Goal: Task Accomplishment & Management: Complete application form

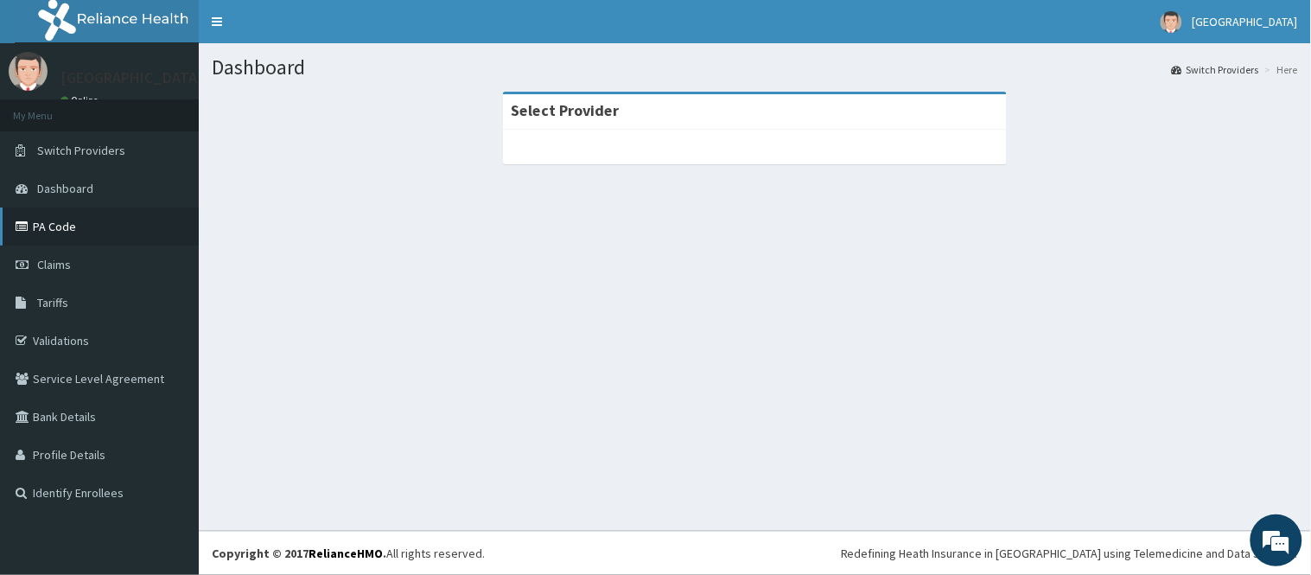
click at [40, 220] on link "PA Code" at bounding box center [99, 226] width 199 height 38
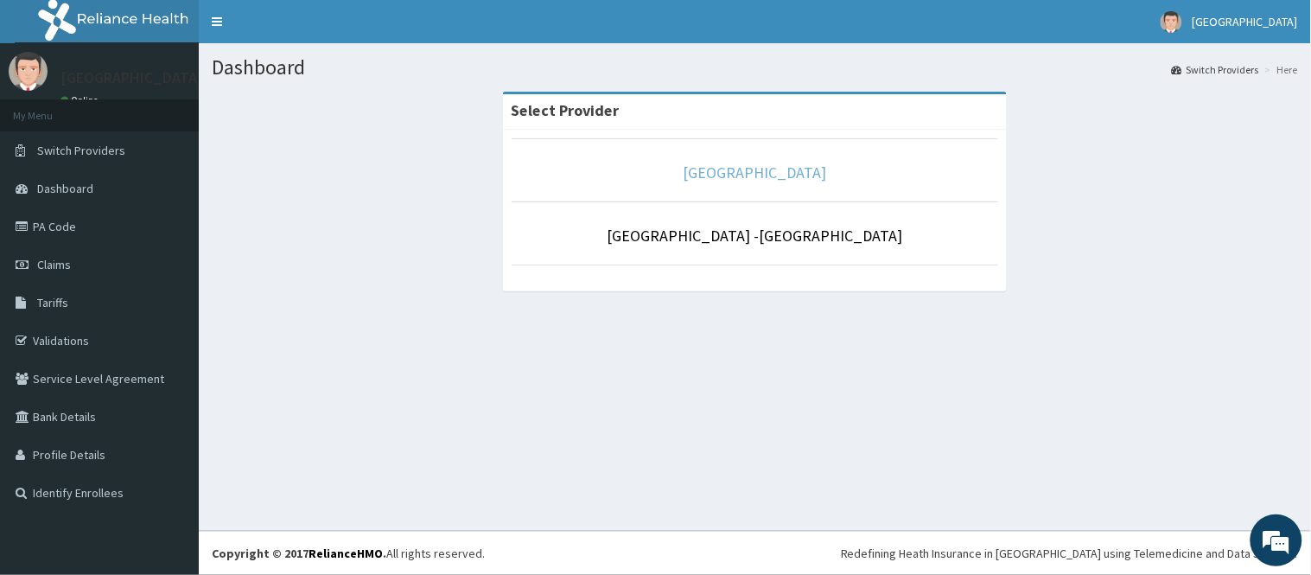
click at [804, 179] on link "[GEOGRAPHIC_DATA]" at bounding box center [755, 172] width 143 height 20
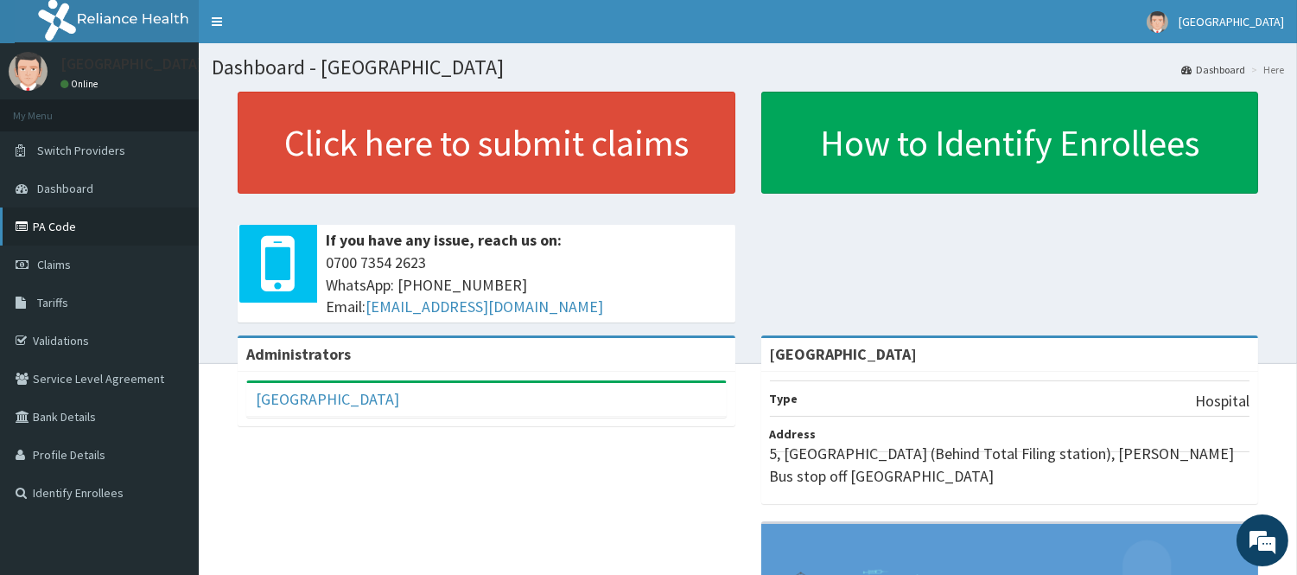
click at [67, 234] on link "PA Code" at bounding box center [99, 226] width 199 height 38
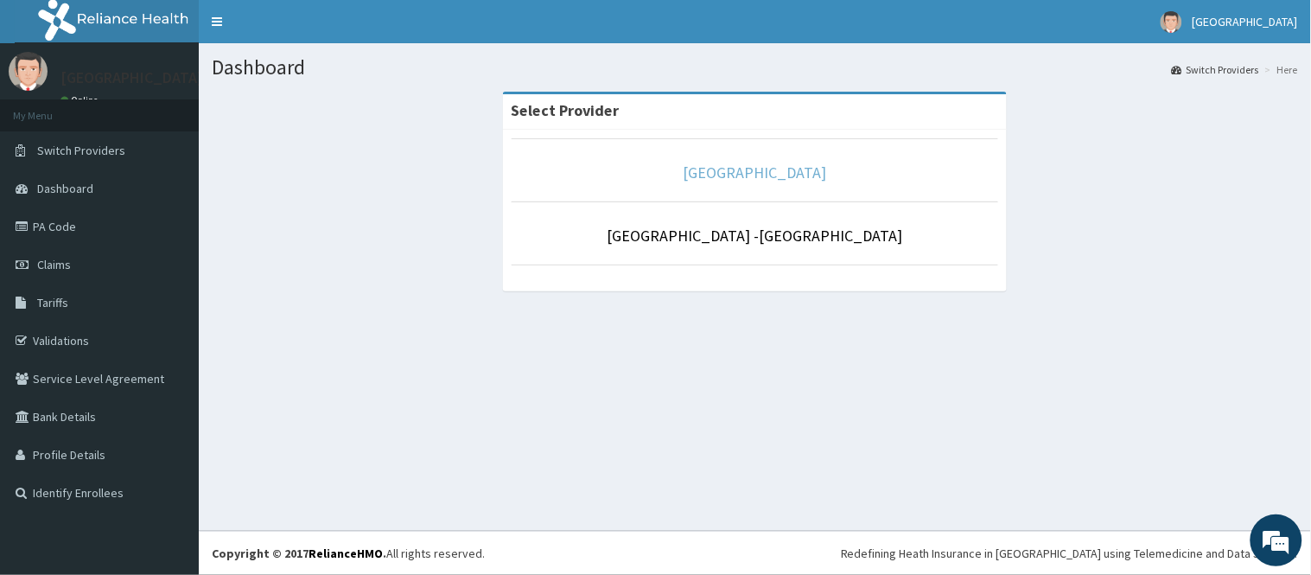
drag, startPoint x: 780, startPoint y: 182, endPoint x: 748, endPoint y: 162, distance: 38.1
click at [780, 182] on link "[GEOGRAPHIC_DATA]" at bounding box center [755, 172] width 143 height 20
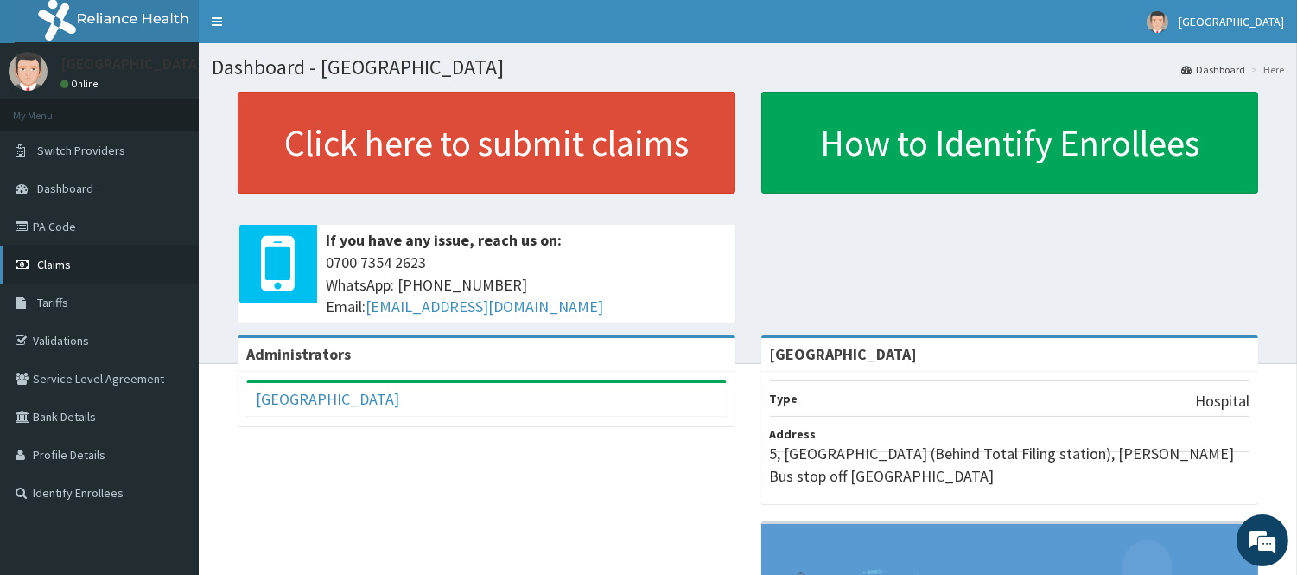
click at [50, 277] on link "Claims" at bounding box center [99, 264] width 199 height 38
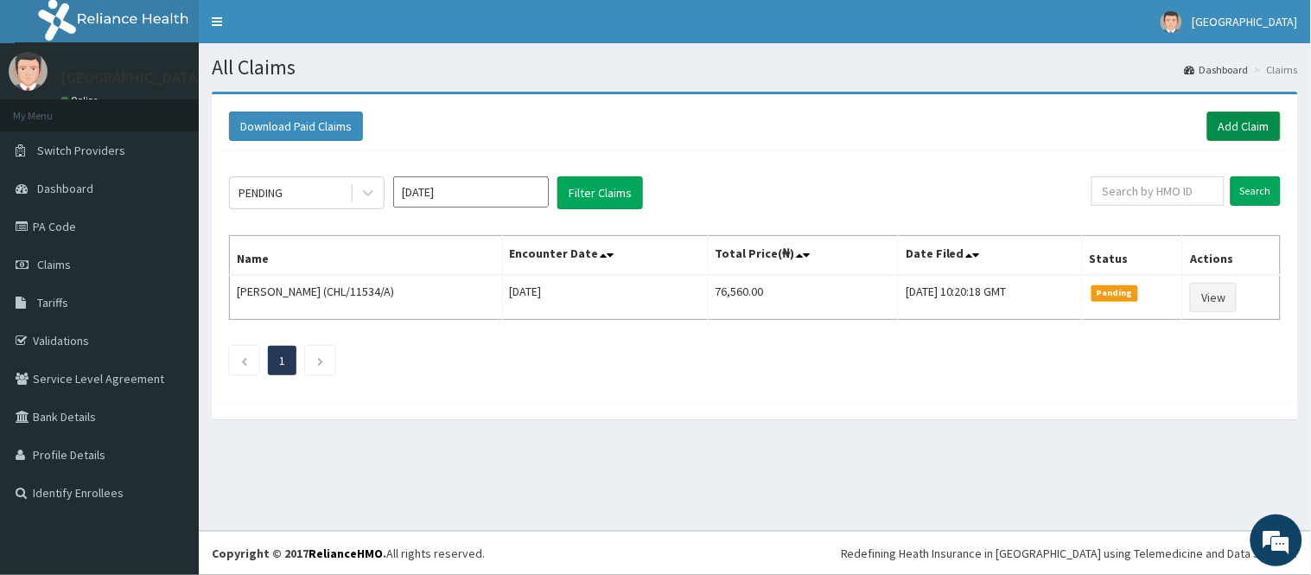
click at [1233, 122] on link "Add Claim" at bounding box center [1243, 125] width 73 height 29
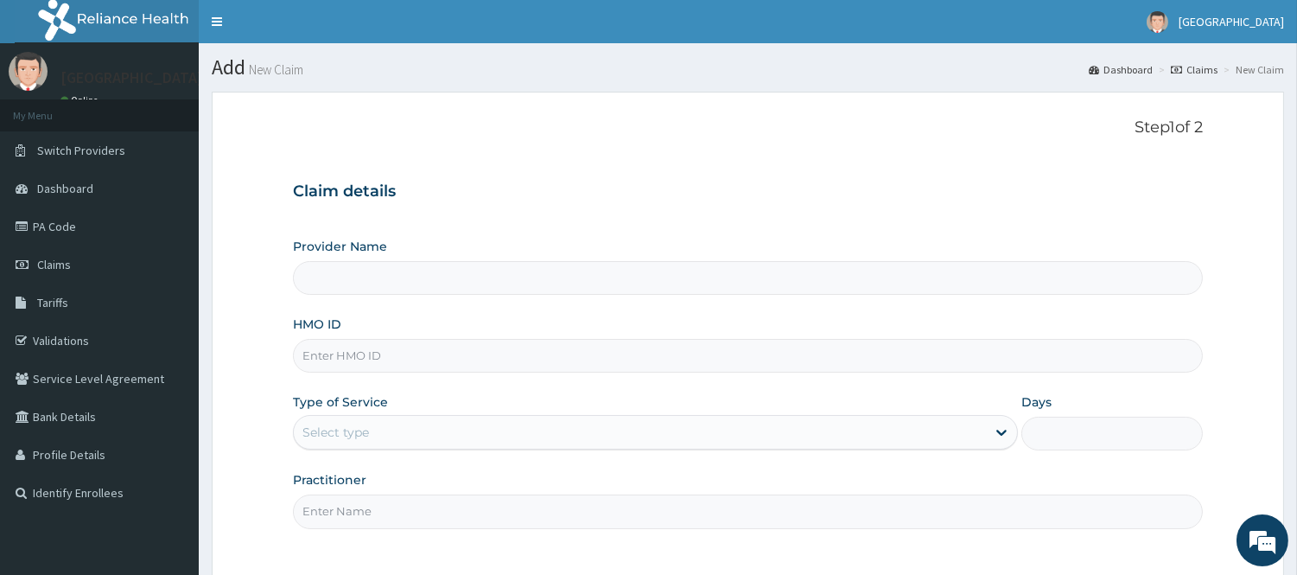
click at [420, 288] on input "Provider Name" at bounding box center [748, 278] width 910 height 34
type input "[GEOGRAPHIC_DATA]"
click at [539, 357] on input "HMO ID" at bounding box center [748, 356] width 910 height 34
type input "p"
type input "OHT/12200/A"
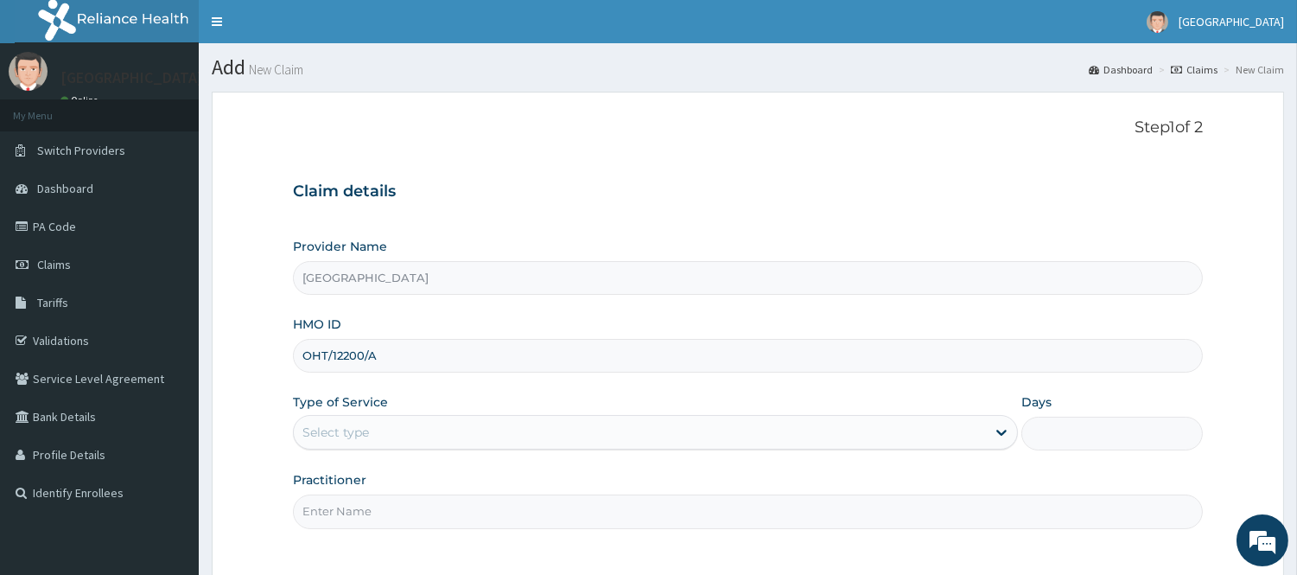
click at [455, 395] on div "Type of Service Select type" at bounding box center [655, 421] width 725 height 57
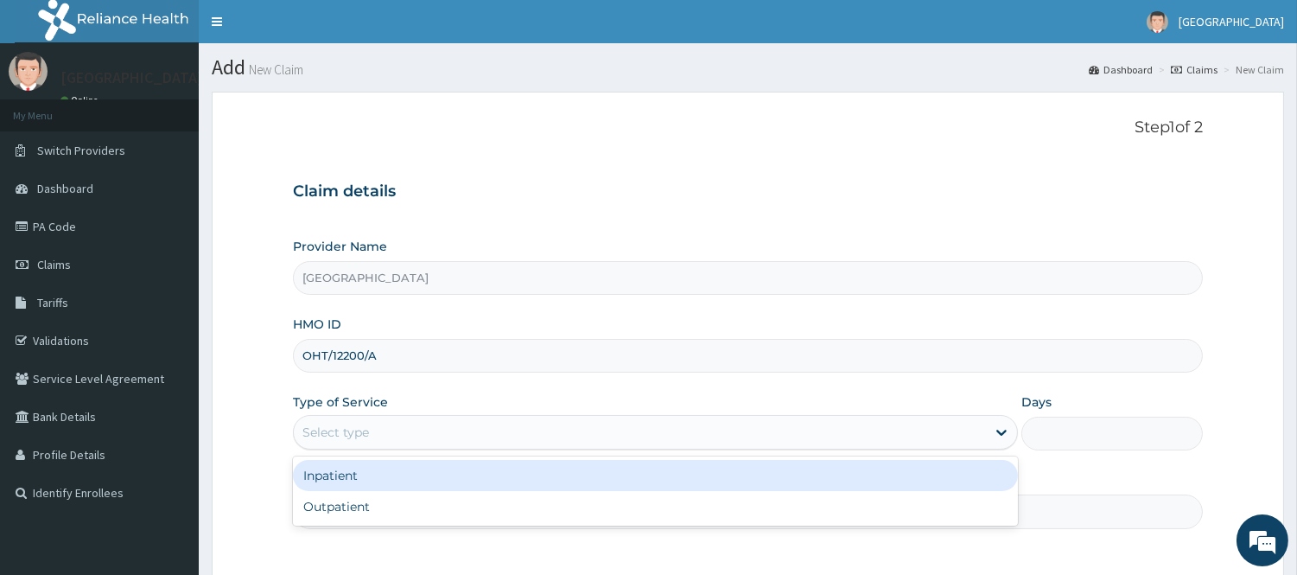
click at [407, 433] on div "Select type" at bounding box center [640, 432] width 692 height 28
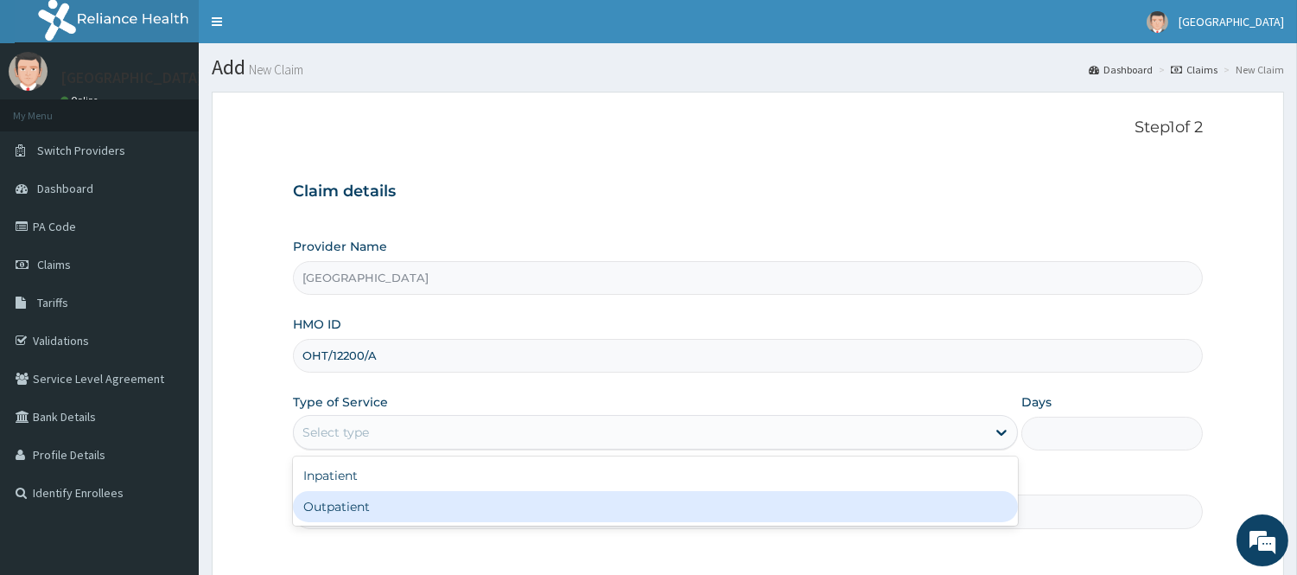
click at [375, 515] on div "Outpatient" at bounding box center [655, 506] width 725 height 31
type input "1"
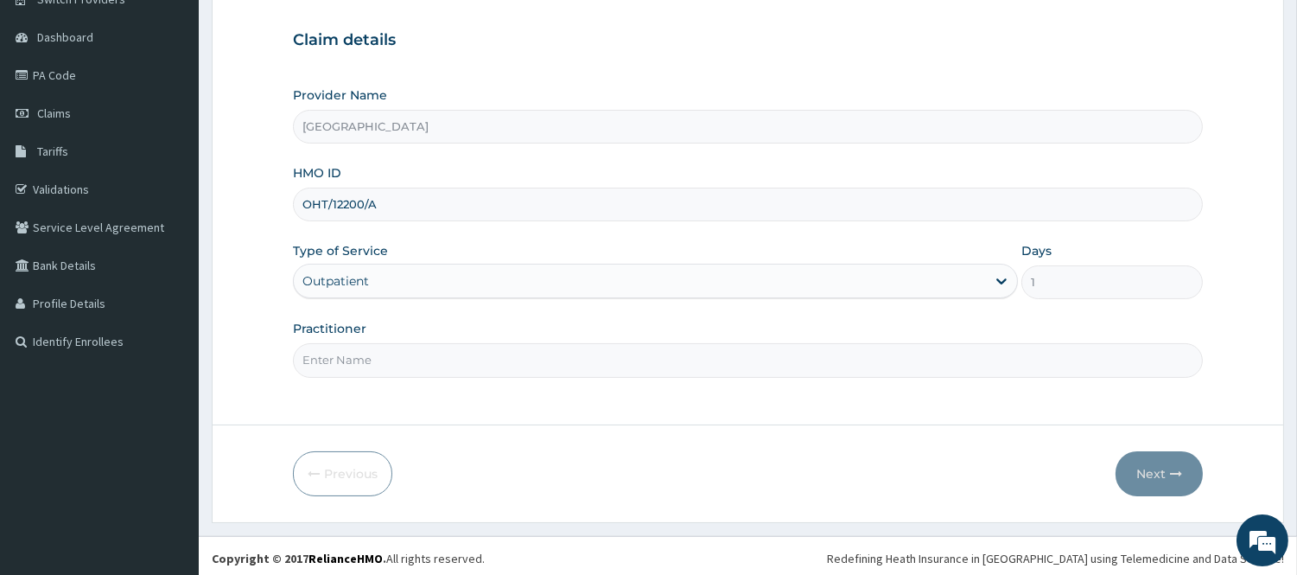
scroll to position [156, 0]
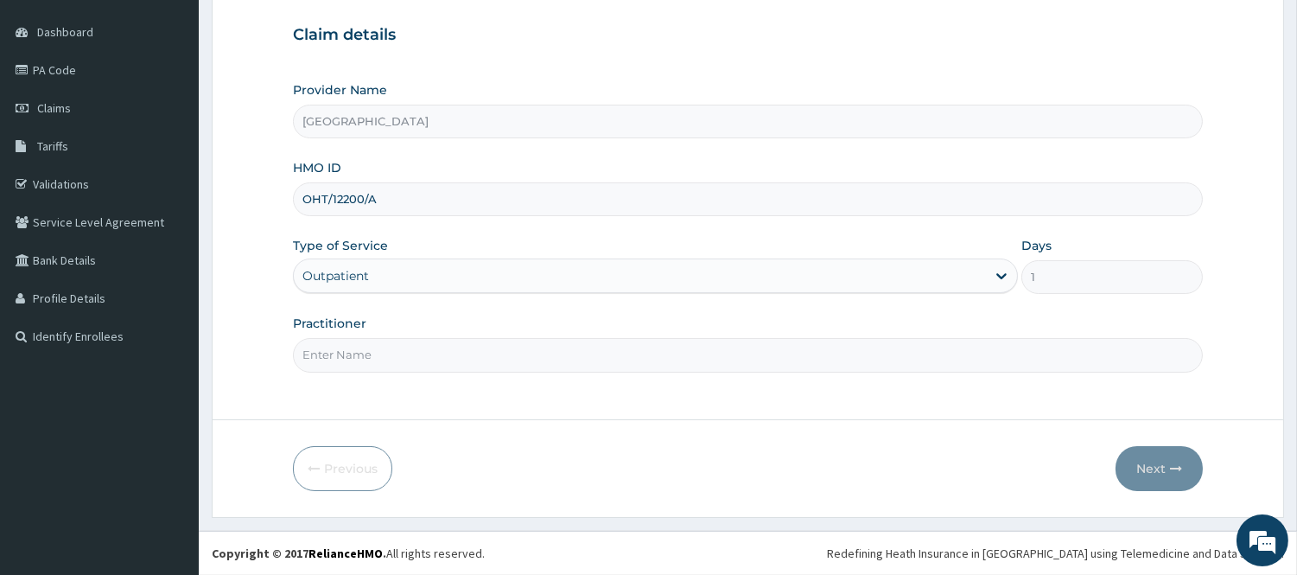
click at [364, 372] on input "Practitioner" at bounding box center [748, 355] width 910 height 34
type input "[PERSON_NAME]"
click at [1143, 462] on button "Next" at bounding box center [1159, 468] width 87 height 45
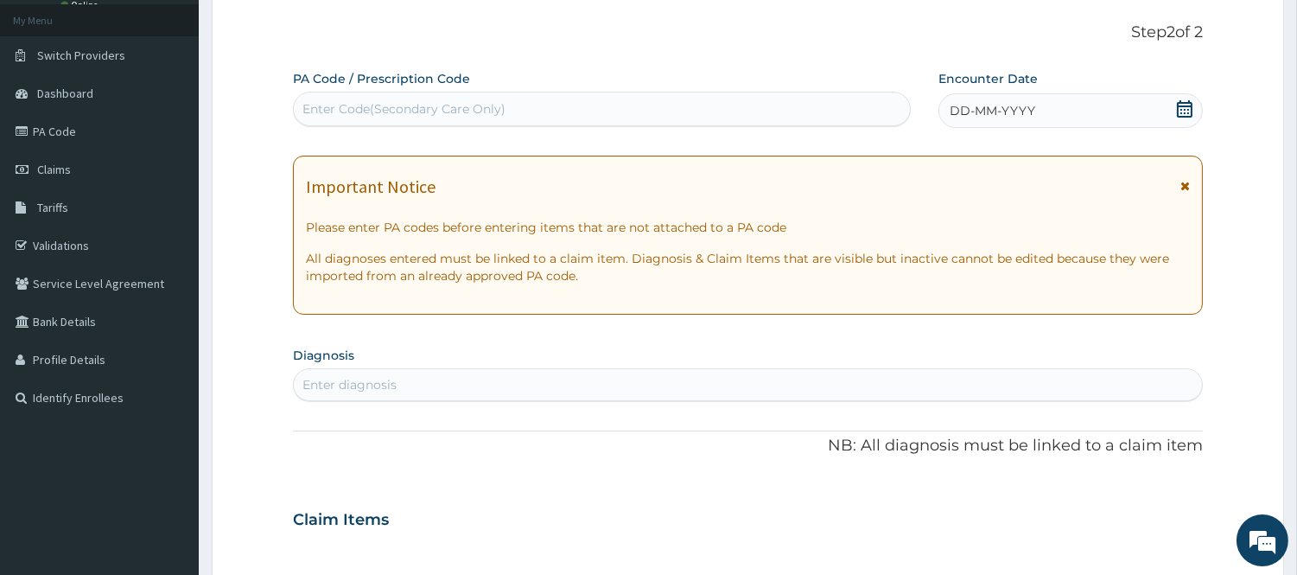
scroll to position [60, 0]
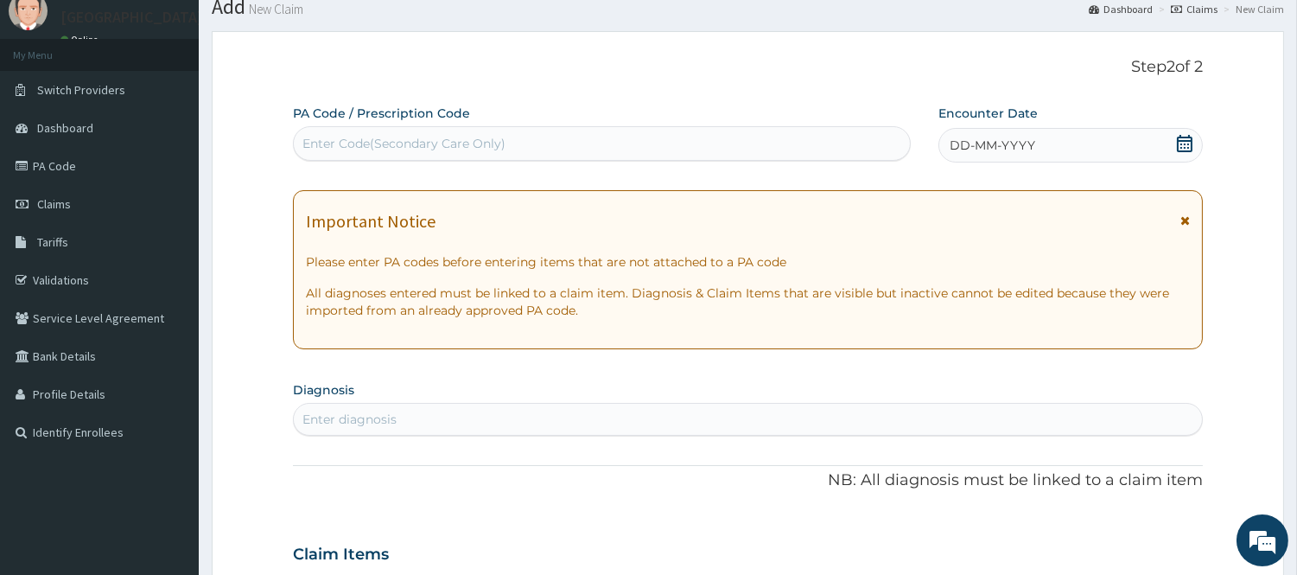
click at [1181, 147] on icon at bounding box center [1185, 143] width 16 height 17
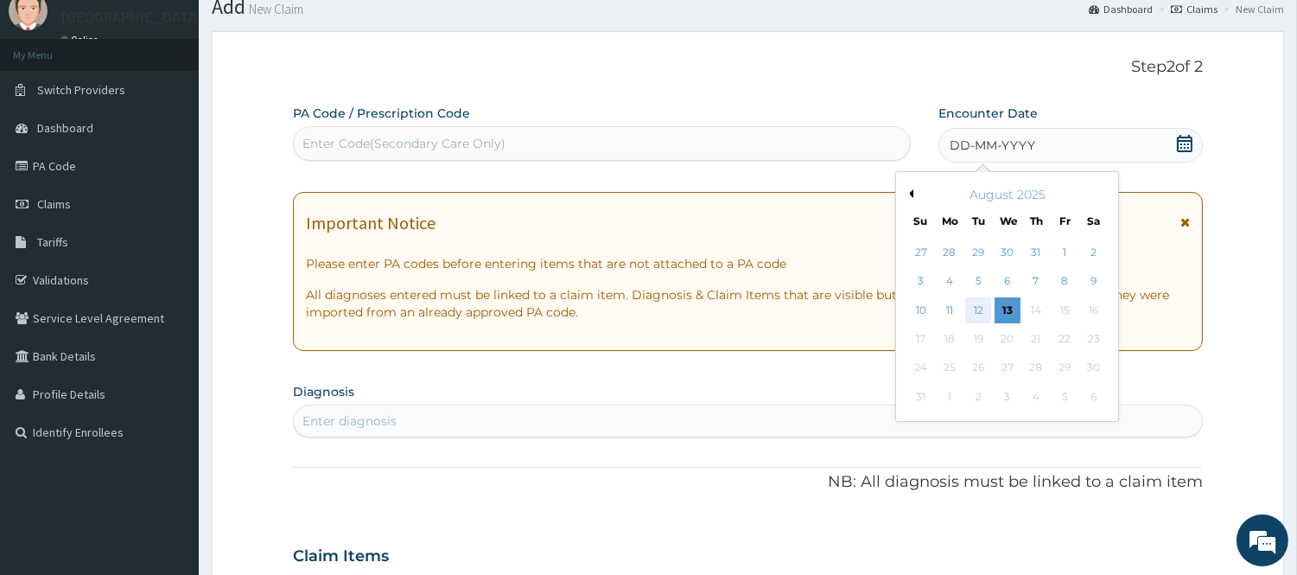
click at [990, 317] on div "12" at bounding box center [978, 310] width 26 height 26
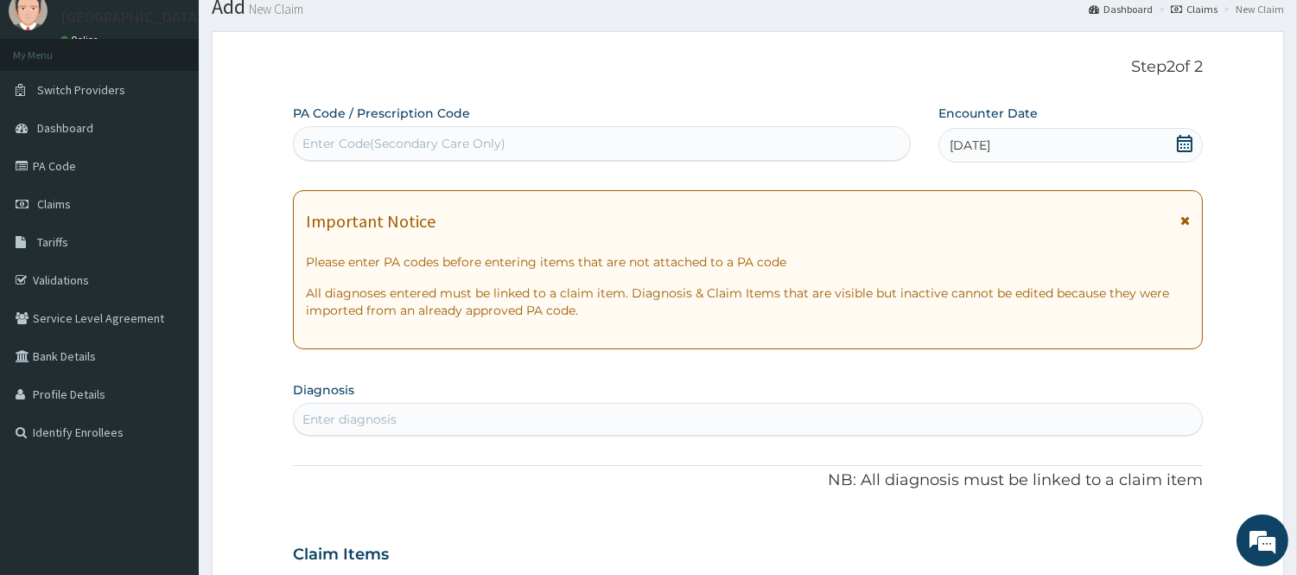
click at [368, 147] on div "Enter Code(Secondary Care Only)" at bounding box center [403, 143] width 203 height 17
drag, startPoint x: 369, startPoint y: 145, endPoint x: 321, endPoint y: 137, distance: 49.2
drag, startPoint x: 321, startPoint y: 137, endPoint x: 302, endPoint y: 132, distance: 18.7
click at [300, 135] on div "Enter Code(Secondary Care Only)" at bounding box center [602, 144] width 616 height 28
paste input "PA/D28571"
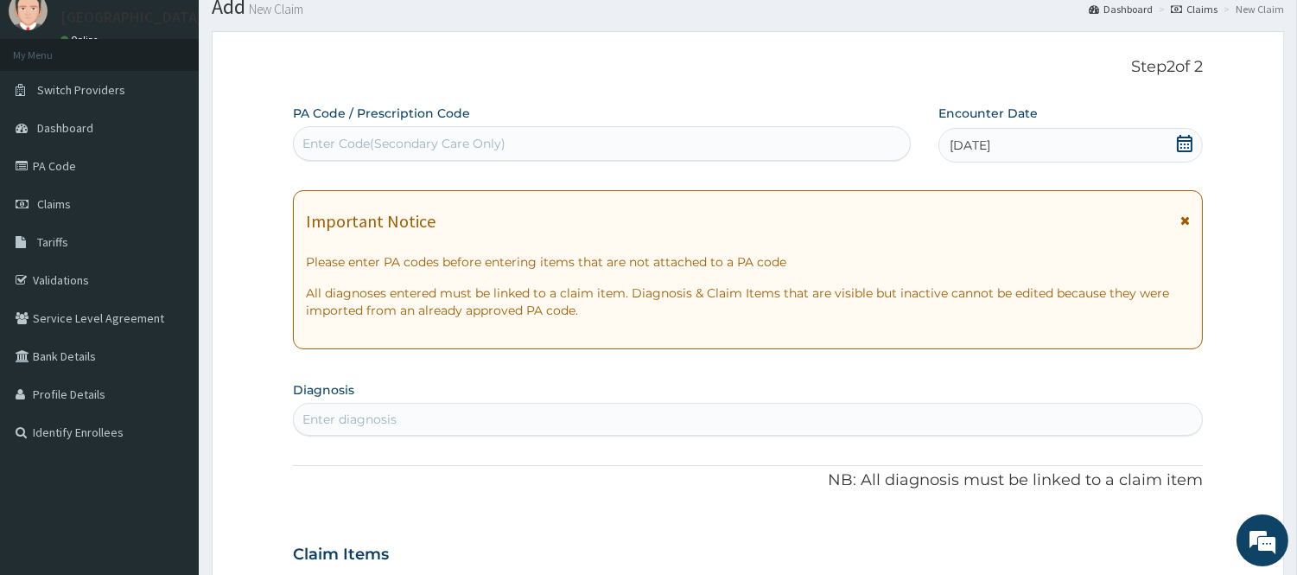
type input "PA/D28571"
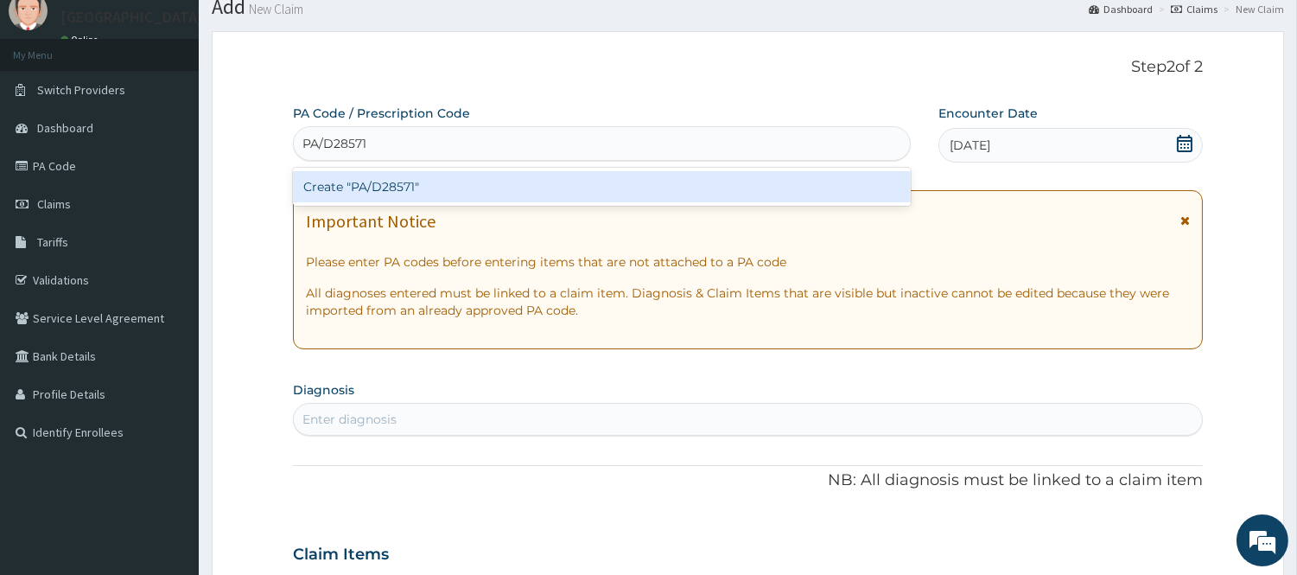
click at [436, 188] on div "Create "PA/D28571"" at bounding box center [602, 186] width 618 height 31
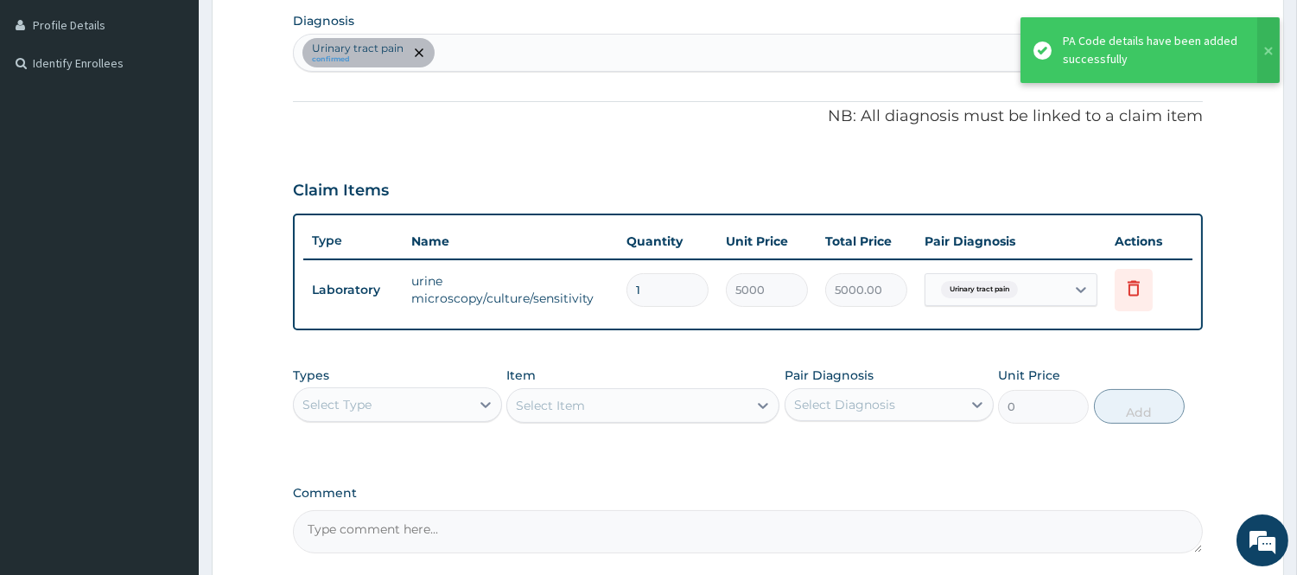
scroll to position [588, 0]
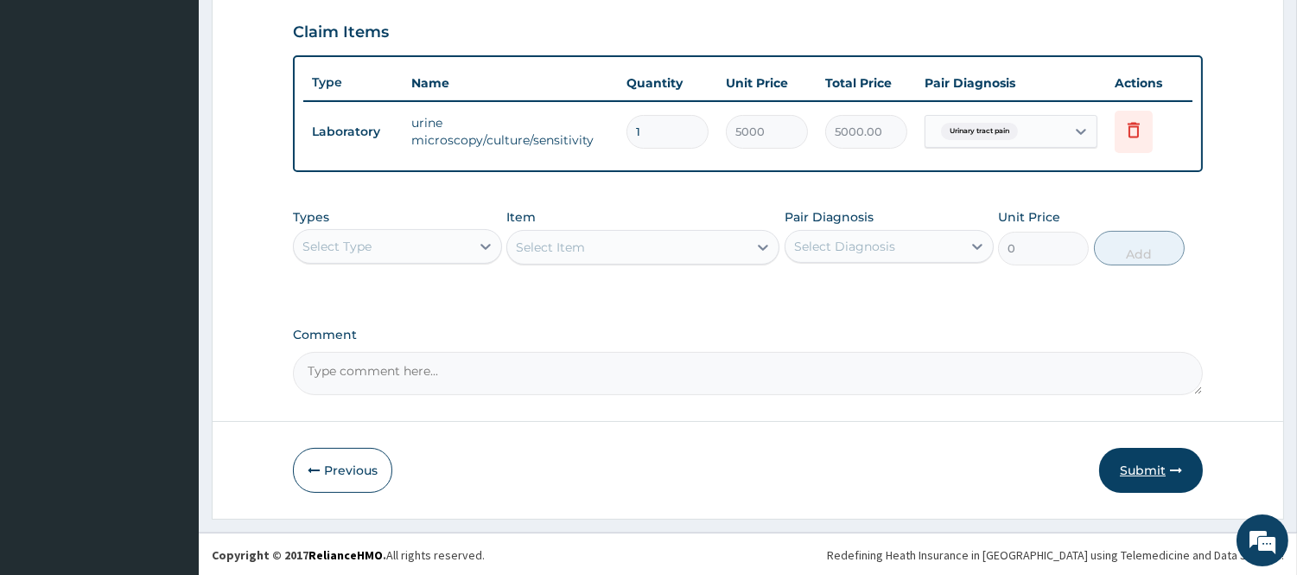
click at [1124, 468] on button "Submit" at bounding box center [1151, 470] width 104 height 45
